Goal: Task Accomplishment & Management: Use online tool/utility

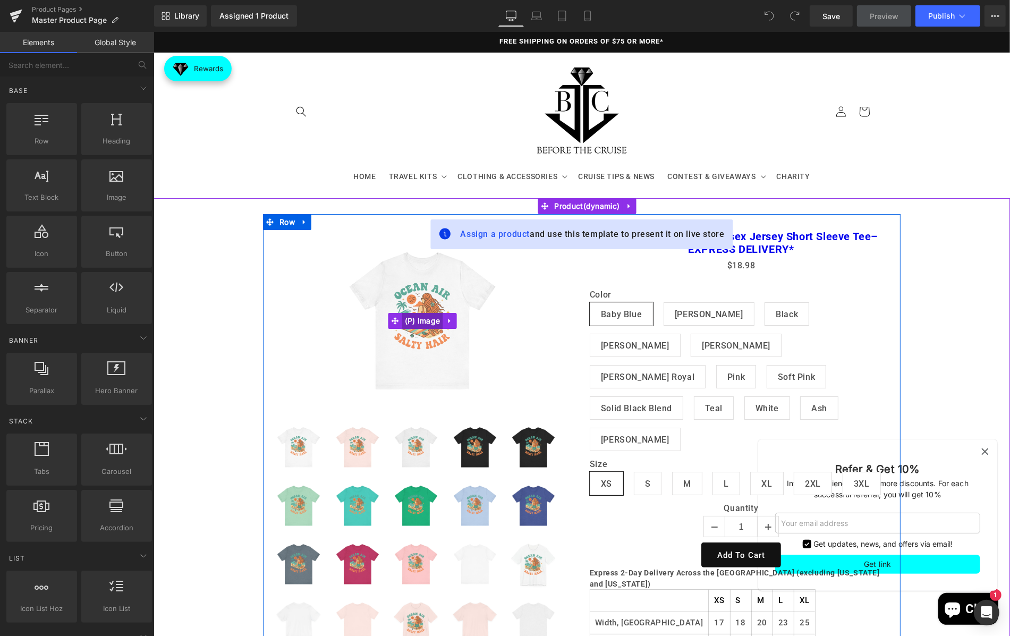
click at [419, 316] on span "(P) Image" at bounding box center [422, 320] width 41 height 16
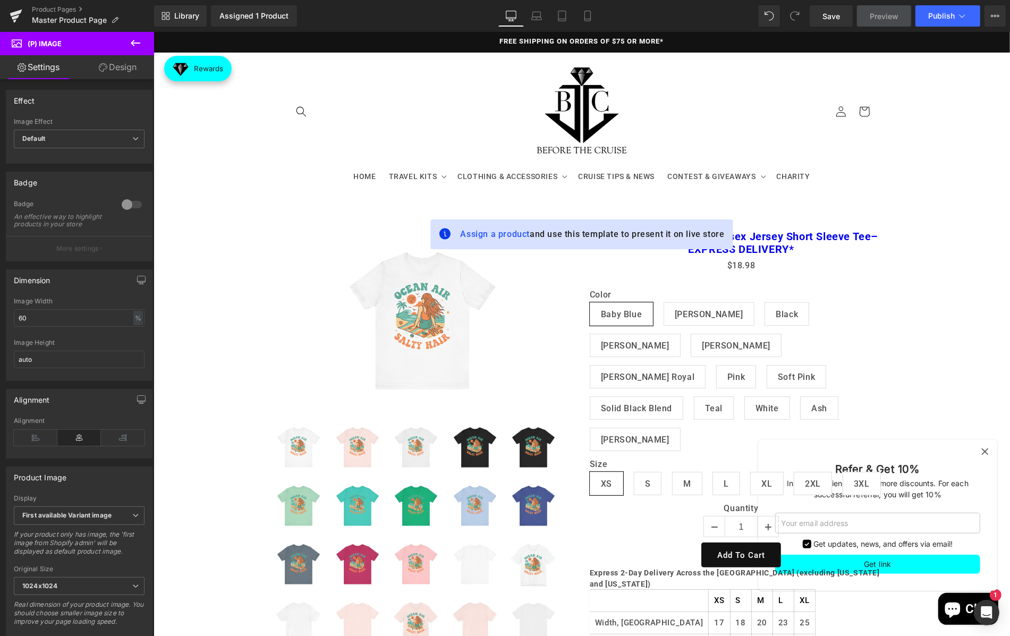
click at [45, 65] on link "Settings" at bounding box center [38, 67] width 77 height 24
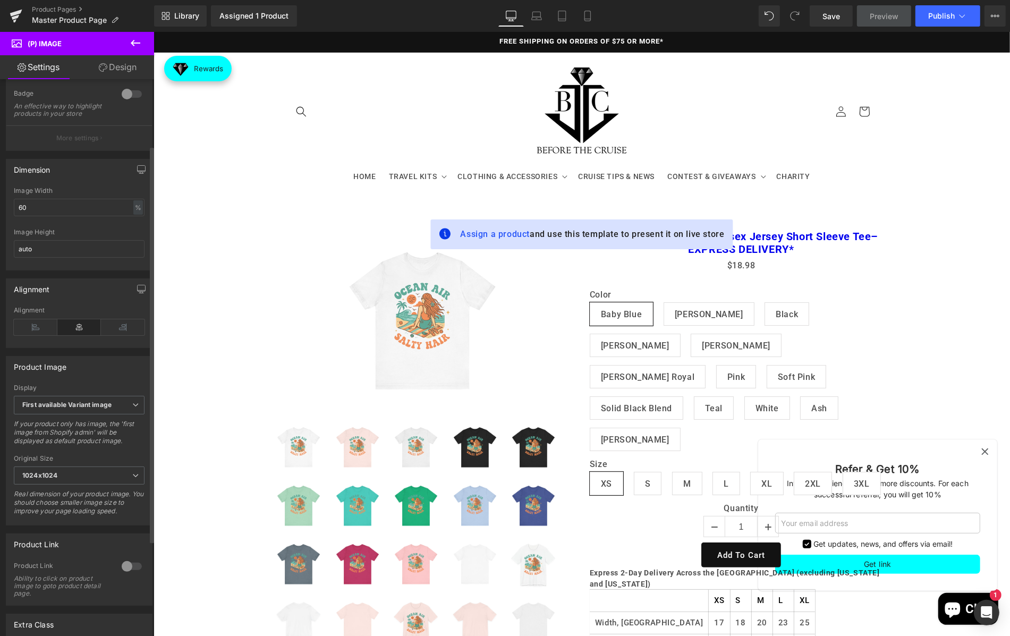
scroll to position [134, 0]
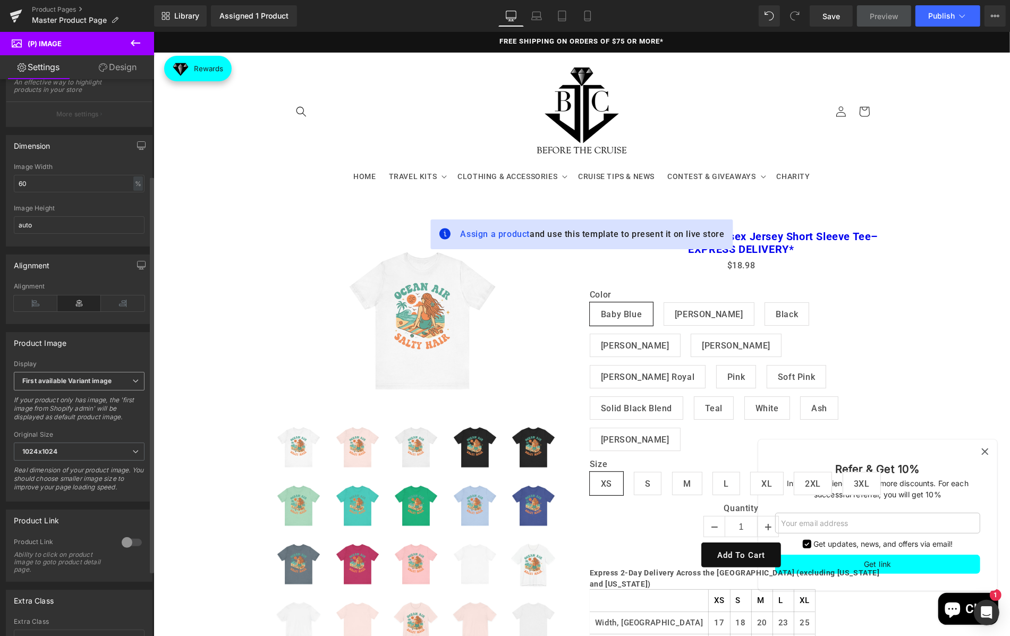
click at [90, 380] on b "First available Variant image" at bounding box center [66, 381] width 89 height 8
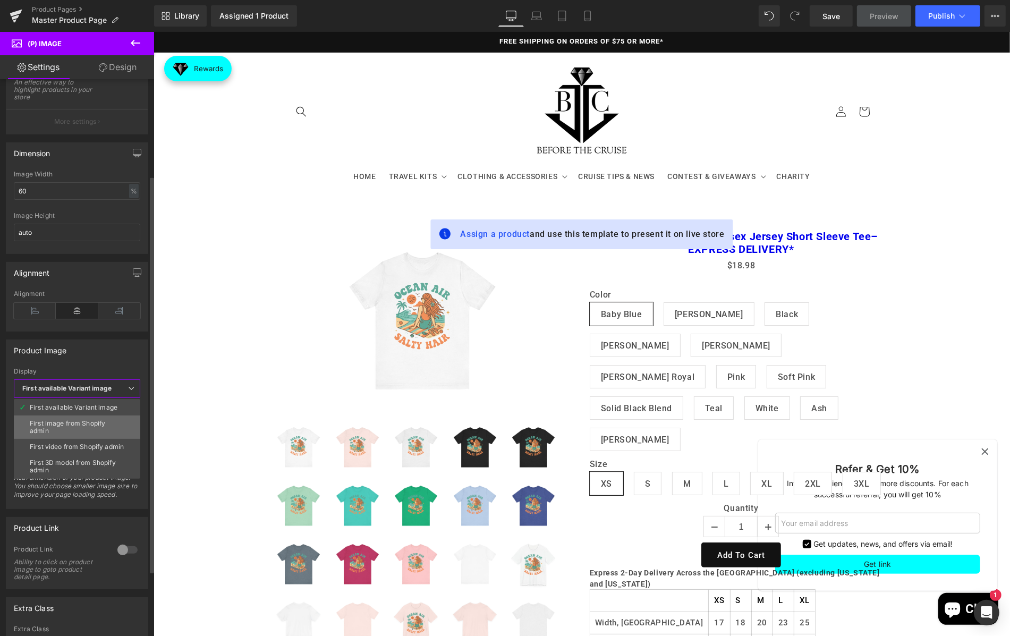
click at [107, 425] on div "First image from Shopify admin" at bounding box center [77, 427] width 95 height 15
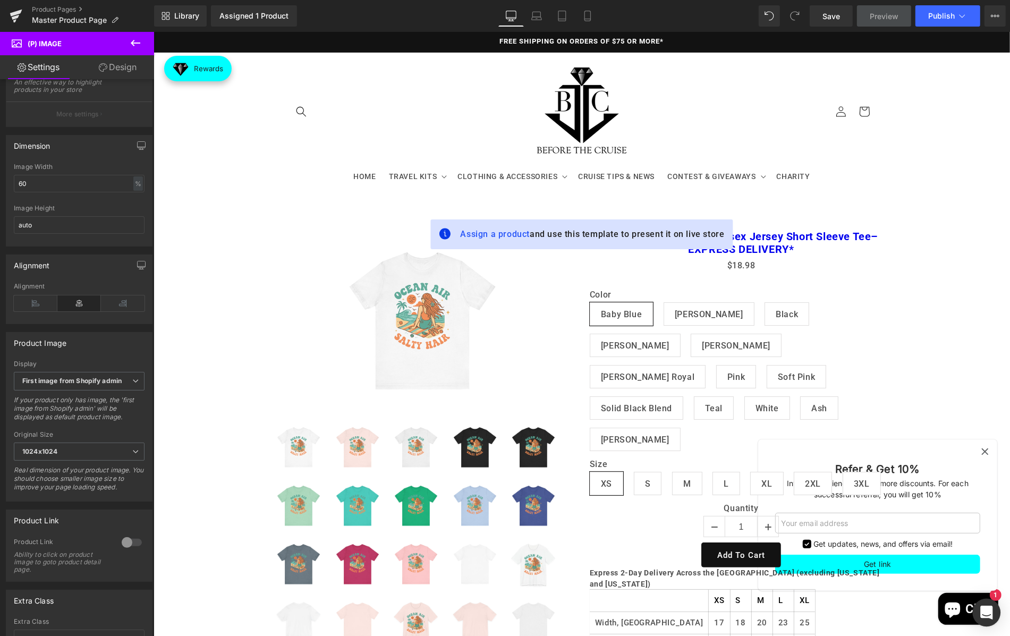
click at [993, 606] on div "Open Intercom Messenger" at bounding box center [987, 613] width 28 height 28
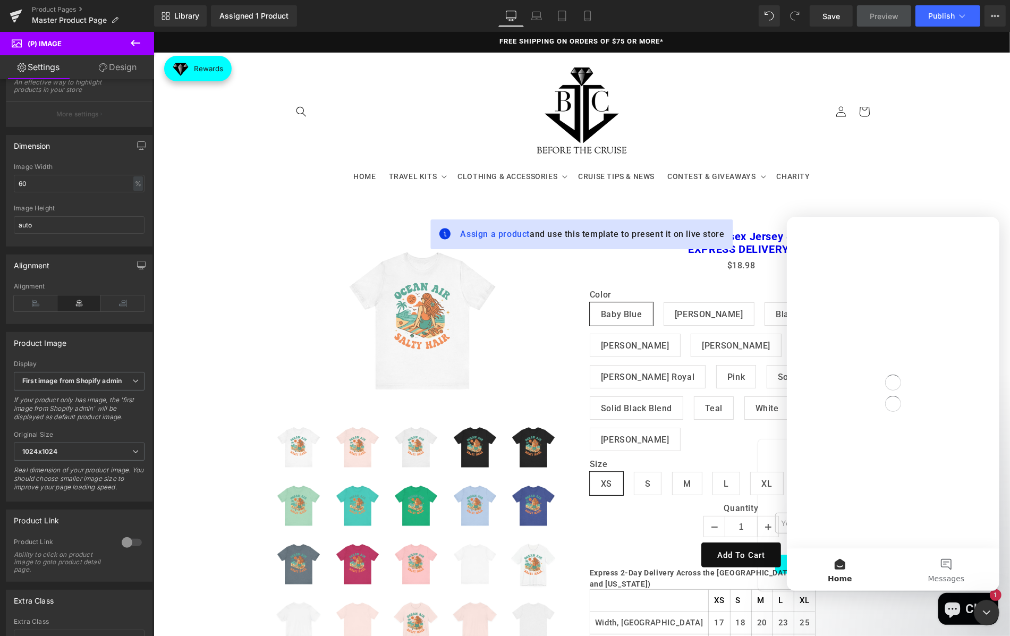
scroll to position [0, 0]
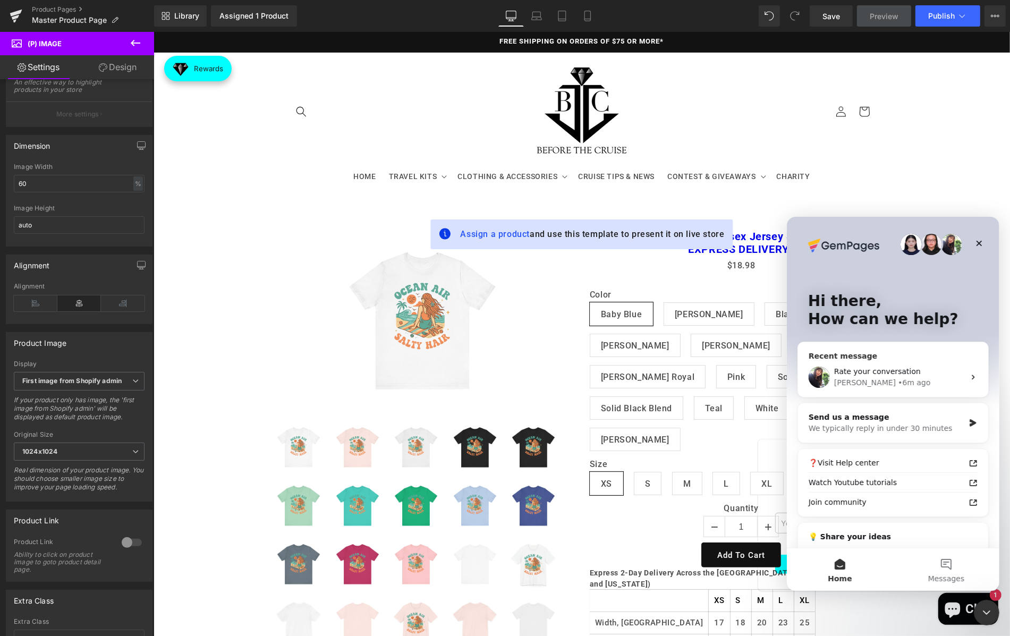
click at [891, 380] on div "Tina • 6m ago" at bounding box center [899, 382] width 131 height 11
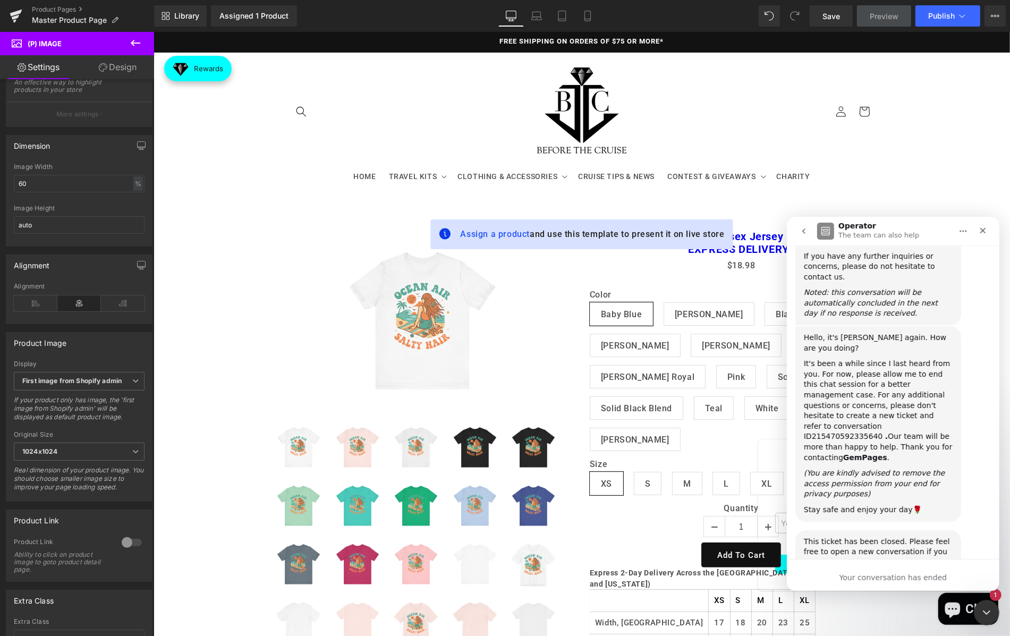
scroll to position [2835, 0]
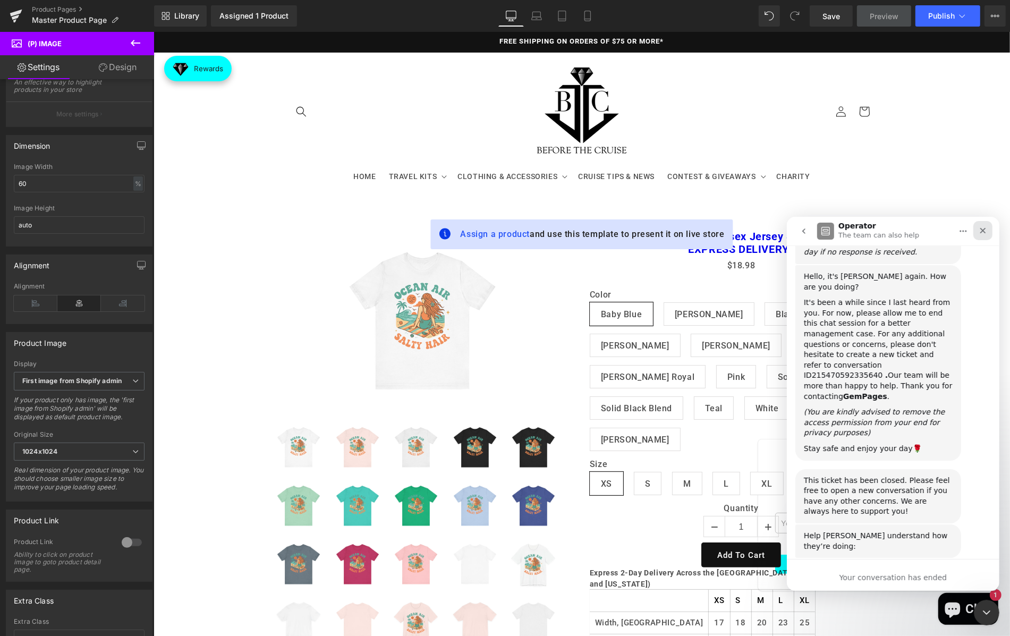
click at [981, 229] on icon "Close" at bounding box center [982, 230] width 9 height 9
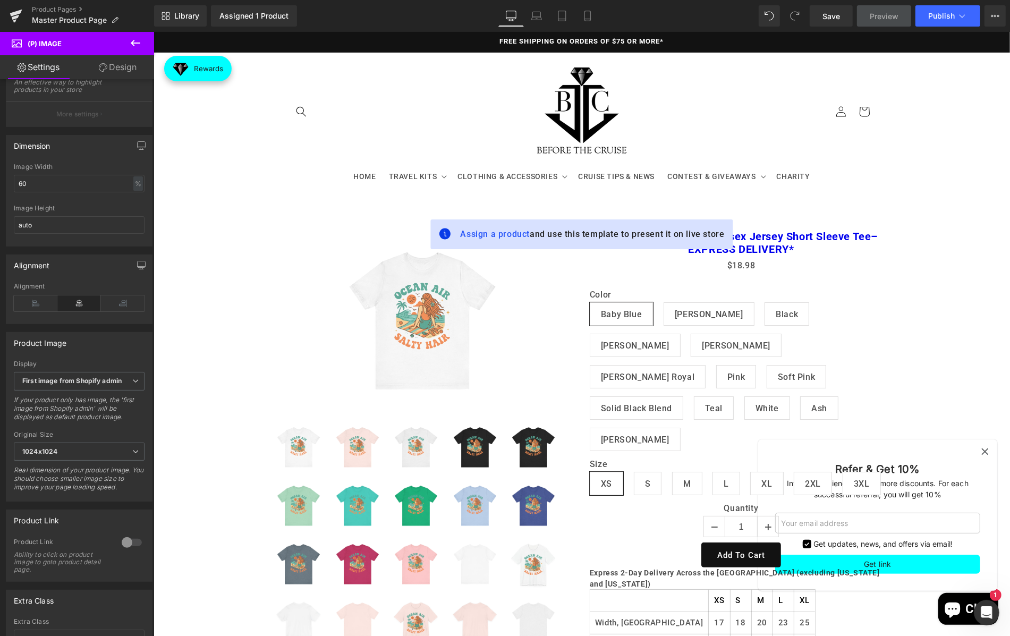
scroll to position [0, 0]
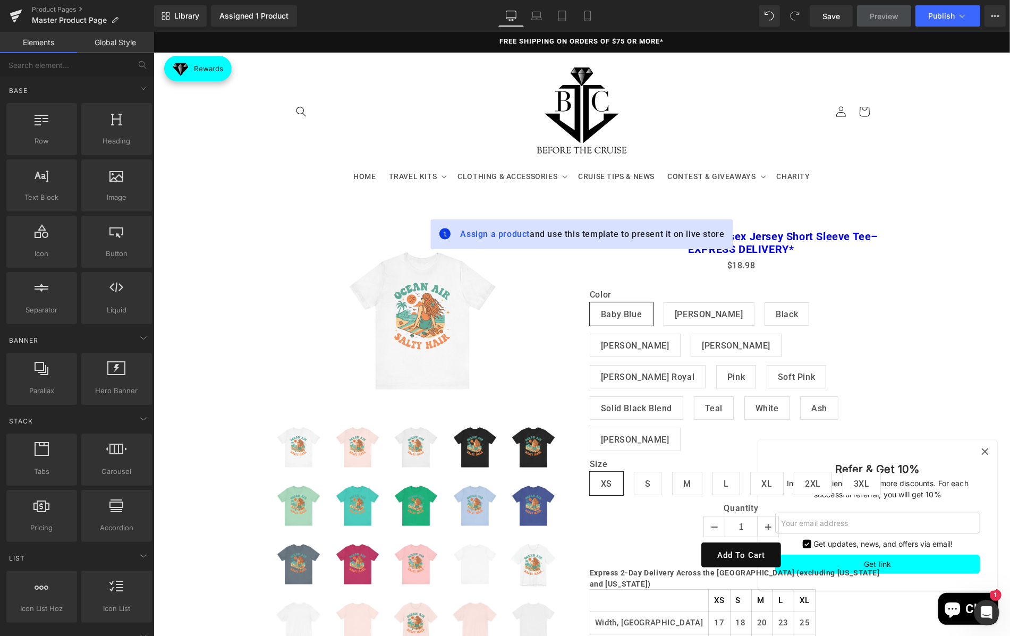
click at [921, 121] on sticky-header "HOME TRAVEL KITS TRAVEL KITS BUILD-A_TRAVEL KIT MYSTERY TRAVEL BOX CLOTHING & A…" at bounding box center [581, 125] width 857 height 146
click at [839, 14] on span "Save" at bounding box center [832, 16] width 18 height 11
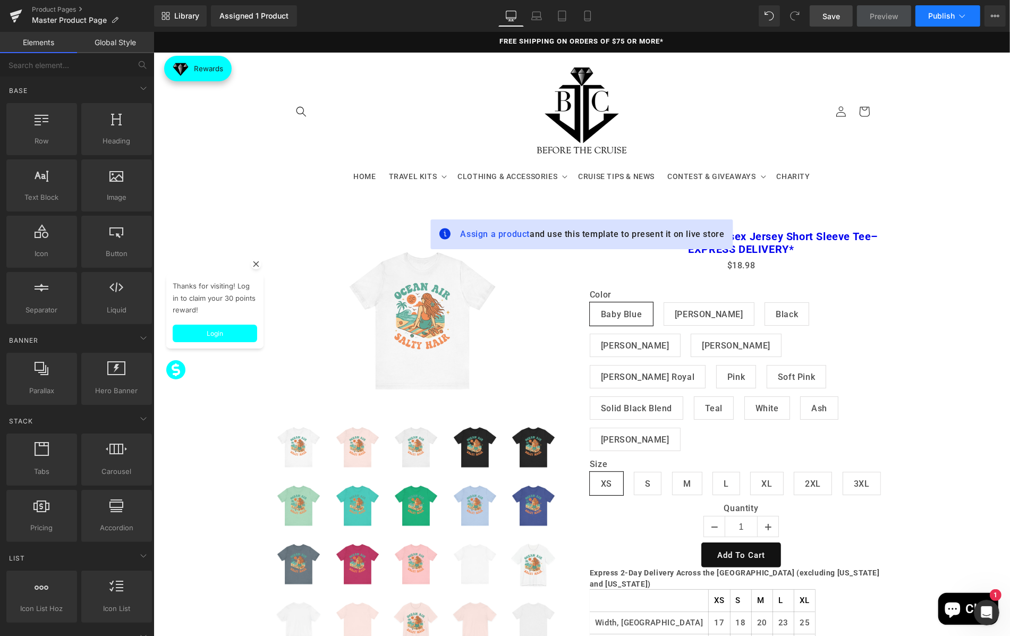
click at [939, 11] on button "Publish" at bounding box center [948, 15] width 65 height 21
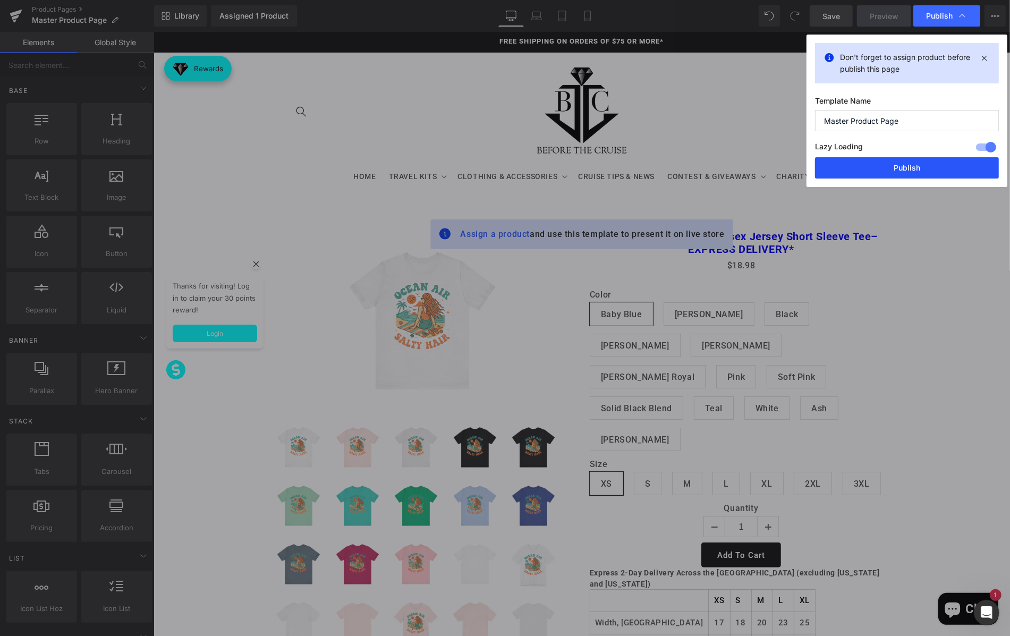
click at [893, 169] on button "Publish" at bounding box center [907, 167] width 184 height 21
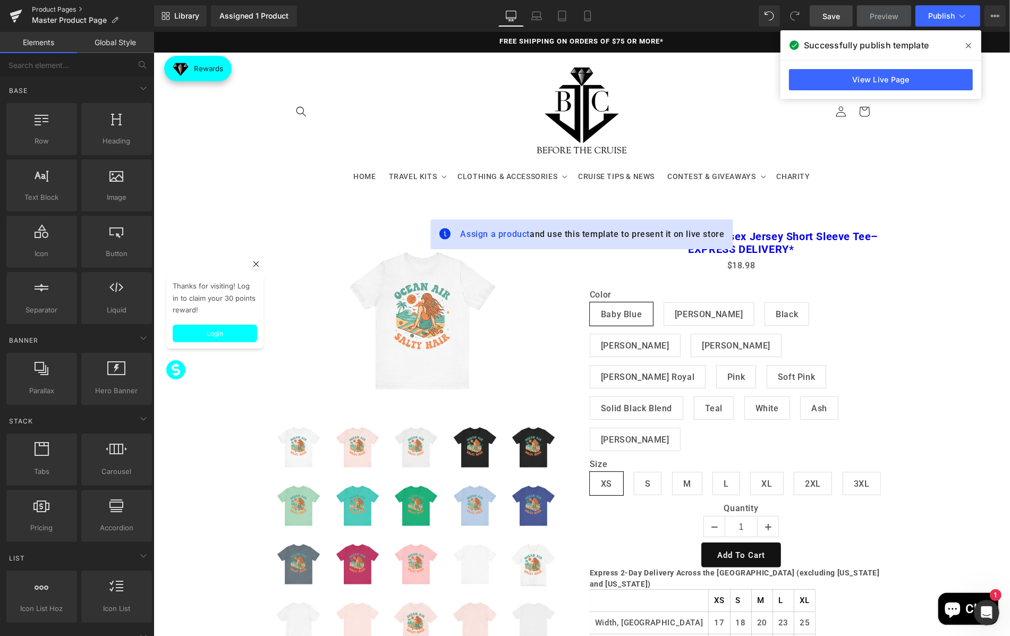
click at [51, 7] on link "Product Pages" at bounding box center [93, 9] width 122 height 9
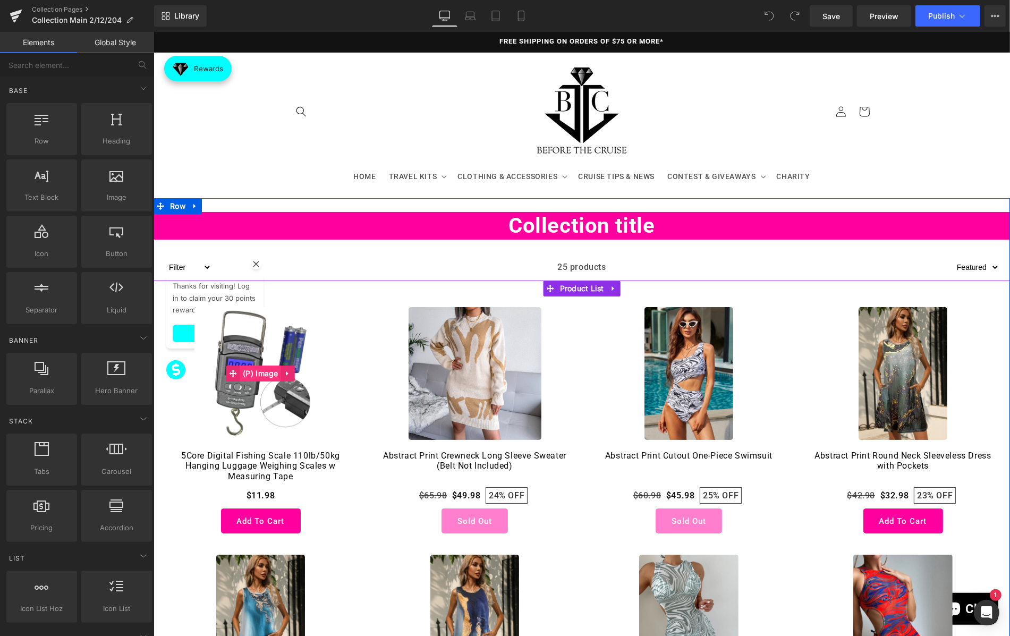
click at [260, 372] on span "(P) Image" at bounding box center [260, 373] width 41 height 16
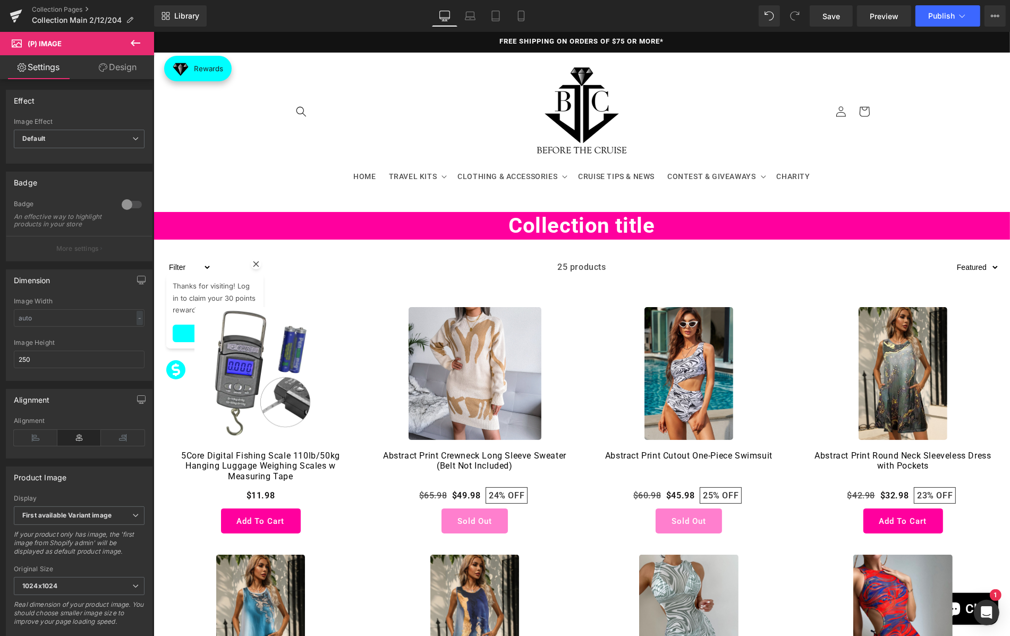
click at [40, 63] on link "Settings" at bounding box center [38, 67] width 77 height 24
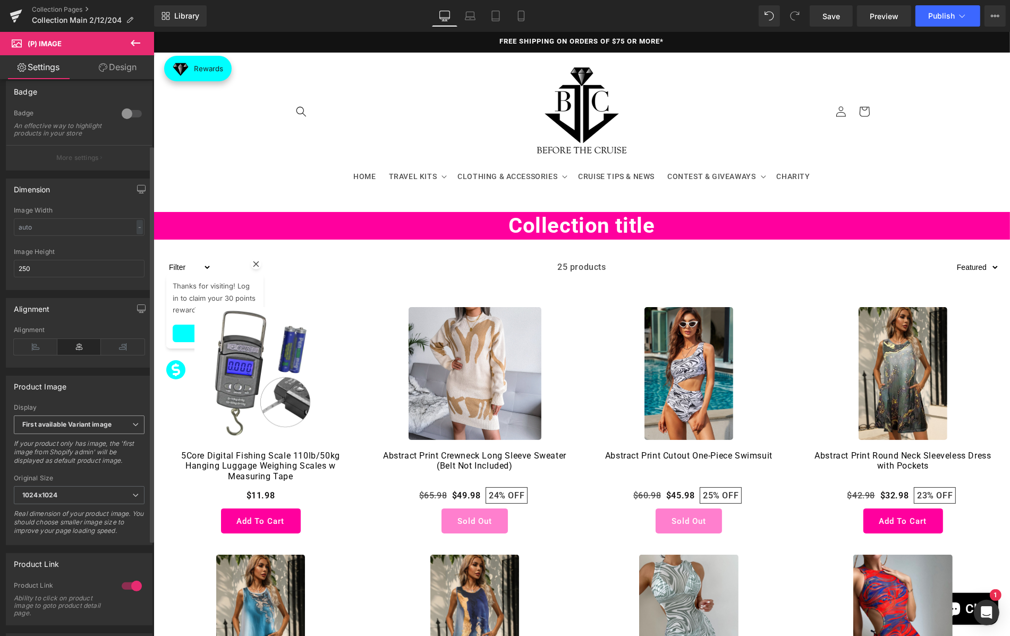
scroll to position [92, 0]
click at [107, 427] on b "First available Variant image" at bounding box center [66, 423] width 89 height 8
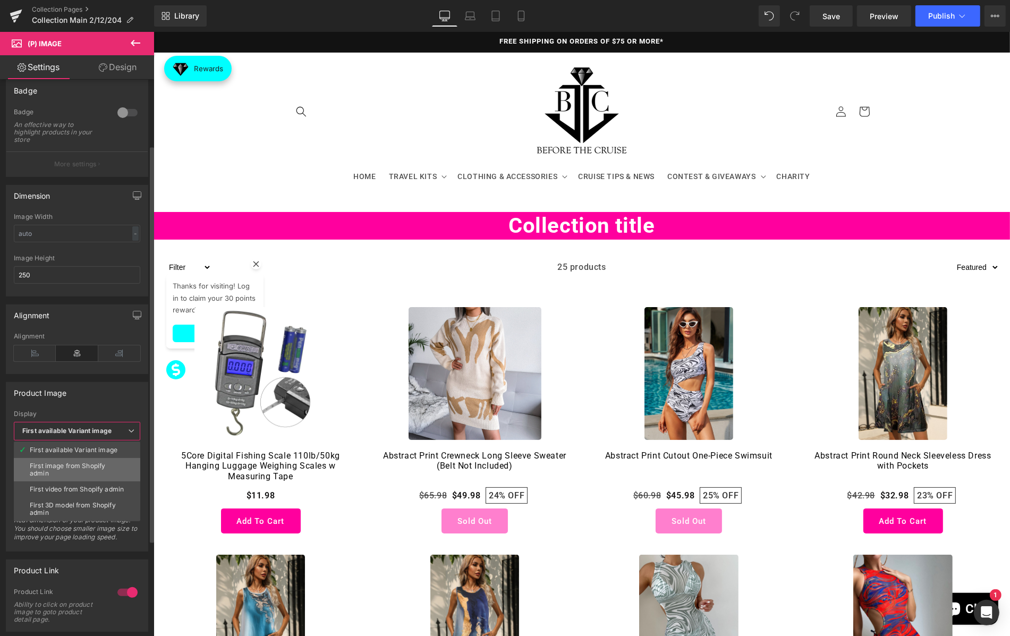
click at [99, 464] on div "First image from Shopify admin" at bounding box center [77, 469] width 95 height 15
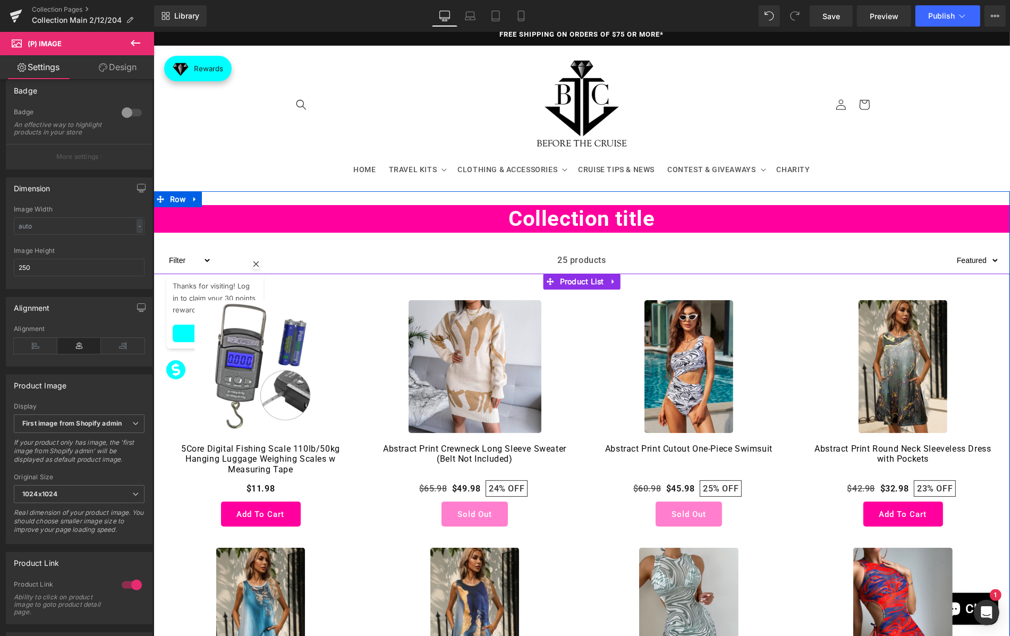
scroll to position [0, 0]
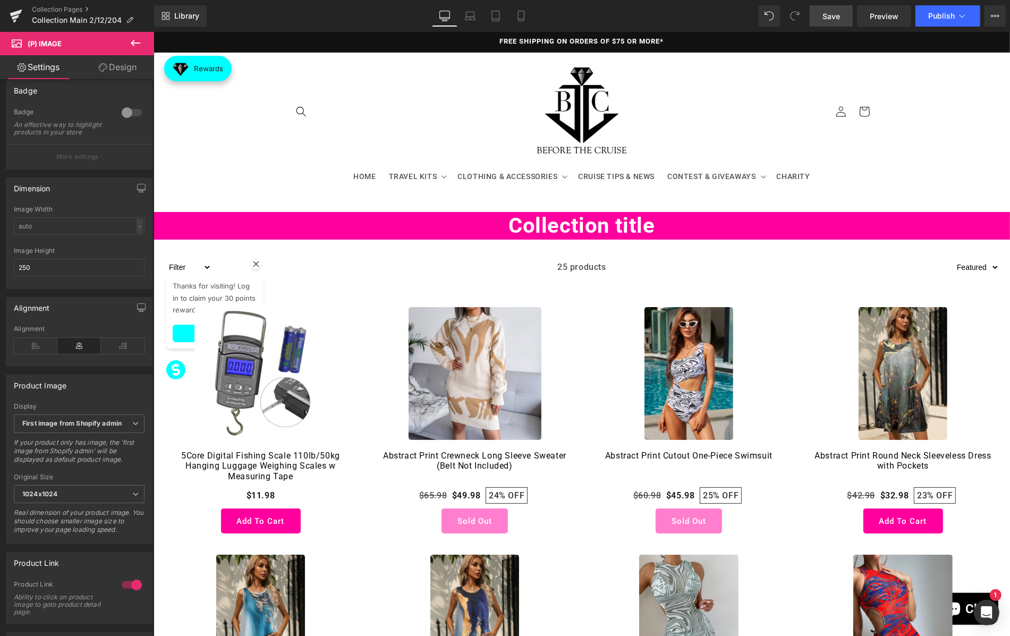
click at [835, 22] on link "Save" at bounding box center [831, 15] width 43 height 21
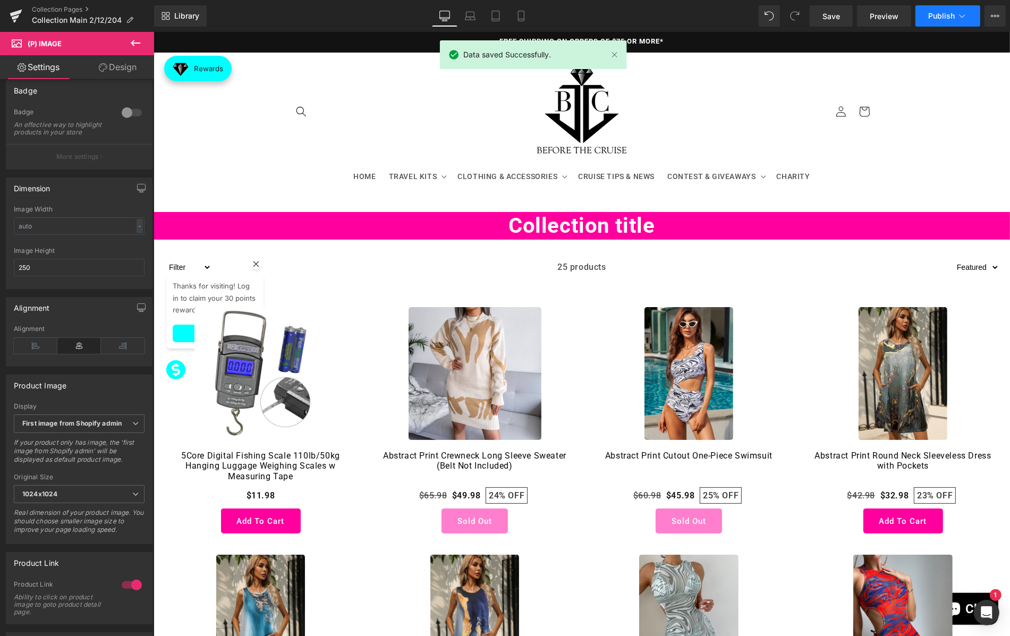
click at [944, 16] on span "Publish" at bounding box center [941, 16] width 27 height 9
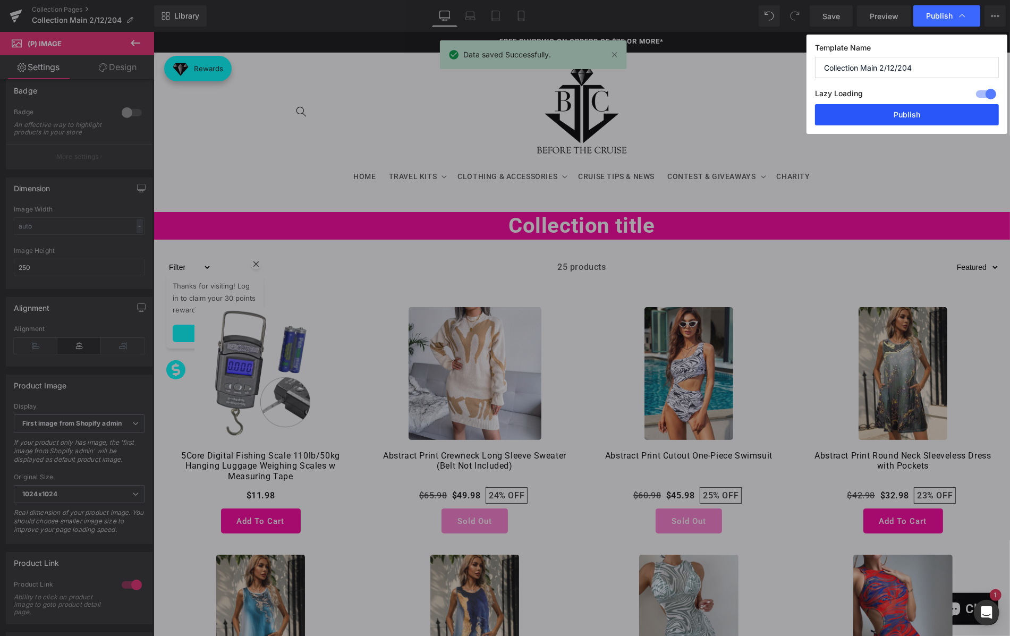
click at [916, 113] on button "Publish" at bounding box center [907, 114] width 184 height 21
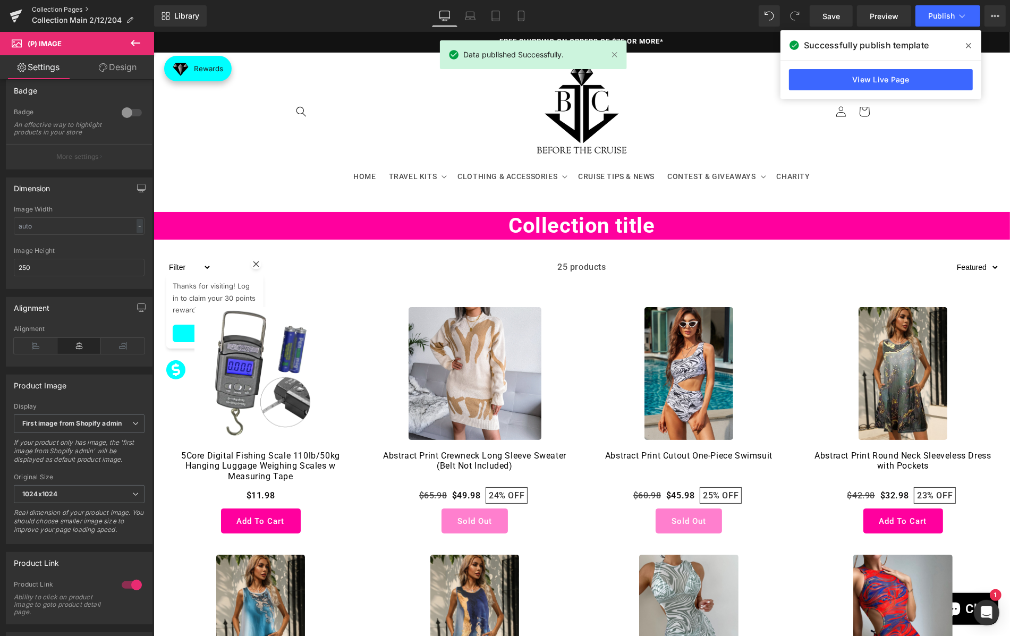
click at [74, 9] on link "Collection Pages" at bounding box center [93, 9] width 122 height 9
